Goal: Transaction & Acquisition: Purchase product/service

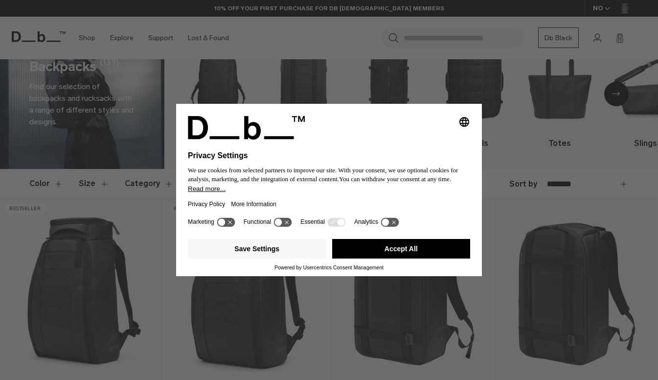
click at [429, 248] on button "Accept All" at bounding box center [401, 249] width 138 height 20
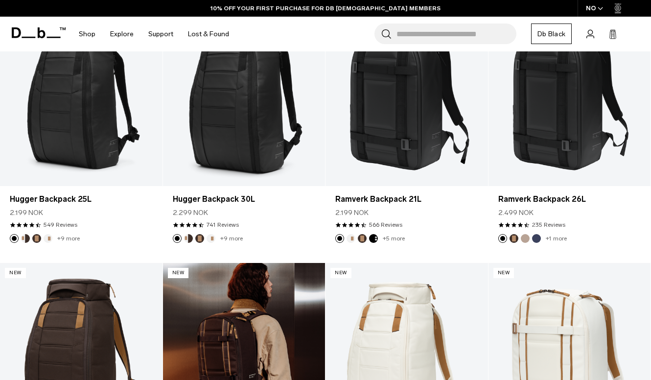
scroll to position [239, 0]
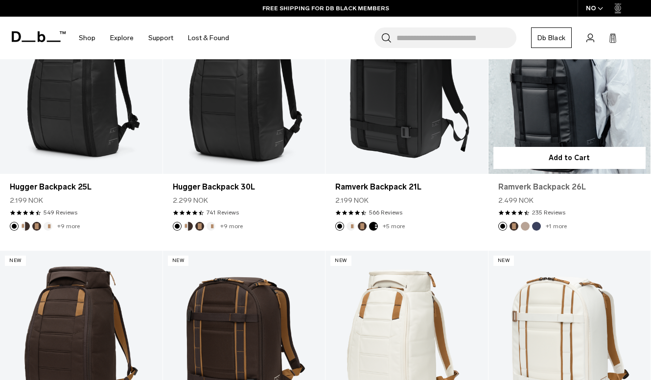
click at [547, 191] on link "Ramverk Backpack 26L" at bounding box center [569, 187] width 143 height 12
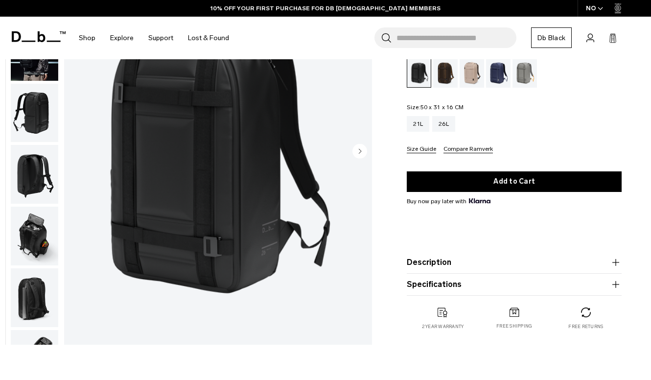
scroll to position [121, 0]
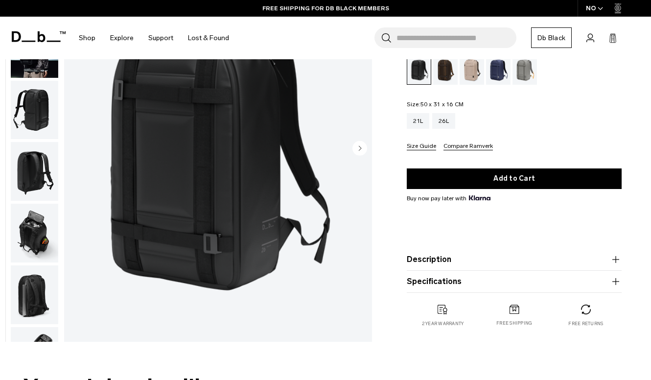
click at [616, 282] on icon "button" at bounding box center [616, 282] width 12 height 12
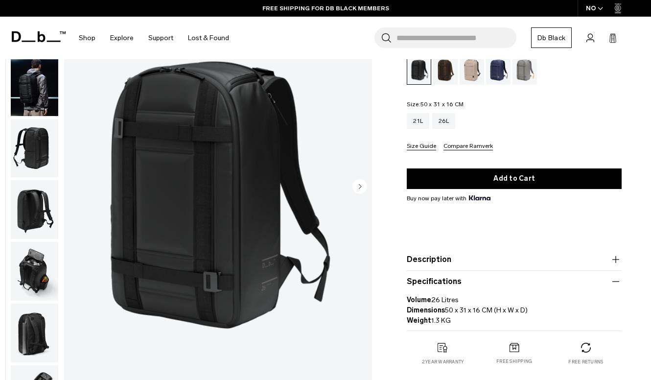
click at [616, 259] on icon "button" at bounding box center [615, 259] width 7 height 0
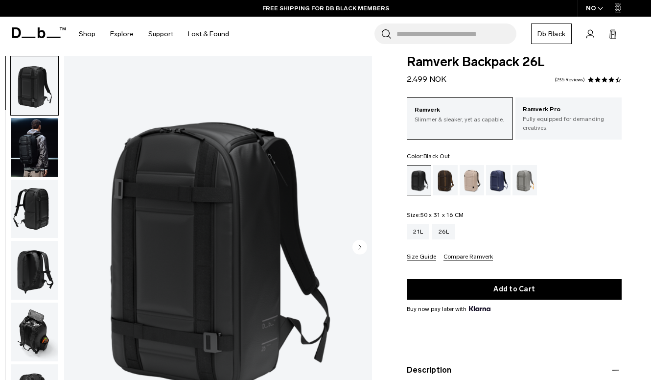
scroll to position [0, 0]
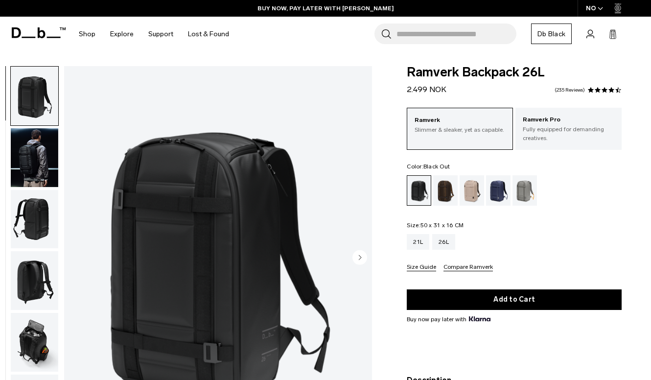
click at [415, 36] on input "Search for Bags, Luggage..." at bounding box center [456, 33] width 120 height 21
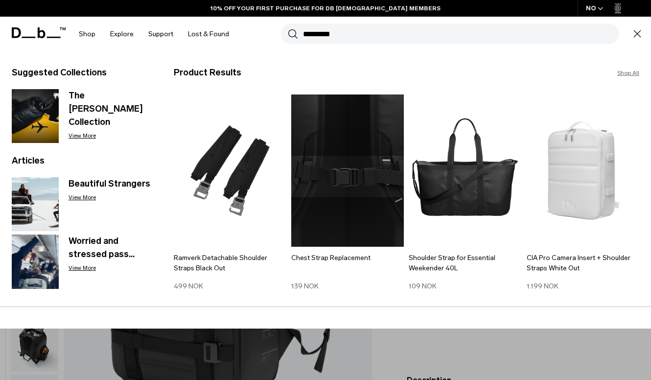
type input "*********"
click at [288, 28] on button "Search" at bounding box center [293, 33] width 10 height 11
